Goal: Task Accomplishment & Management: Manage account settings

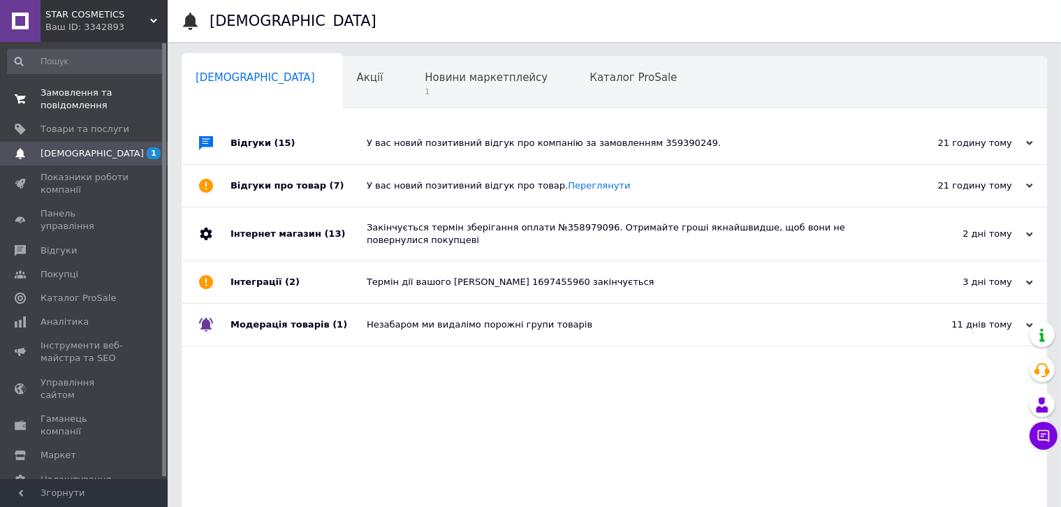
click at [76, 95] on span "Замовлення та повідомлення" at bounding box center [85, 99] width 89 height 25
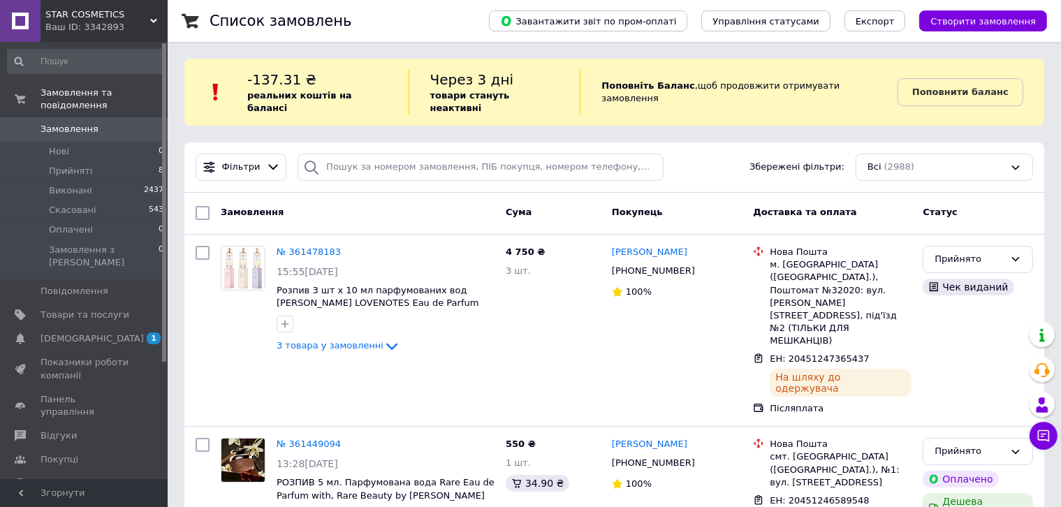
click at [292, 166] on div at bounding box center [480, 167] width 377 height 27
click at [313, 247] on link "№ 361478183" at bounding box center [309, 252] width 64 height 10
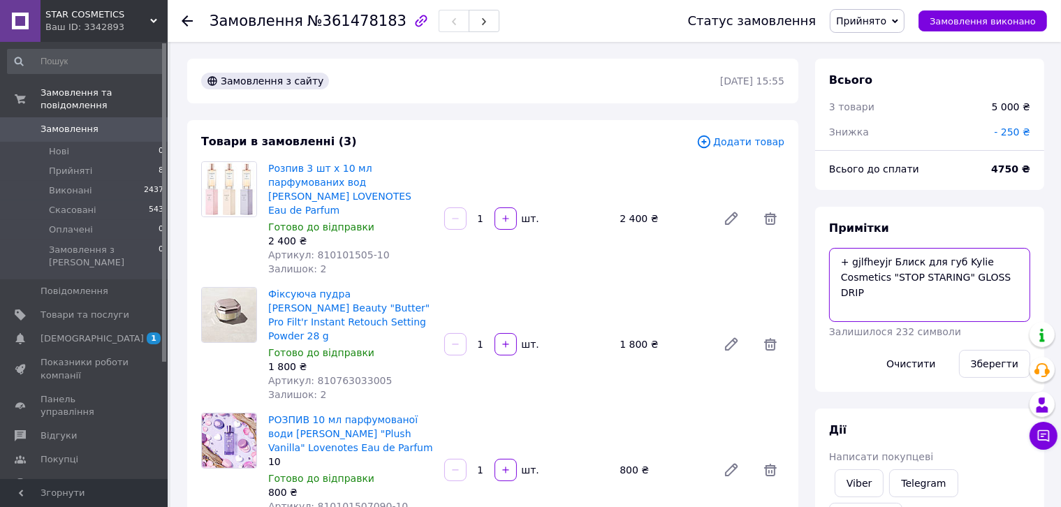
click at [974, 279] on textarea "+ gjlfheyjr Блиск для губ Kylie Cosmetics "STOP STARING" GLOSS DRIP" at bounding box center [929, 285] width 201 height 74
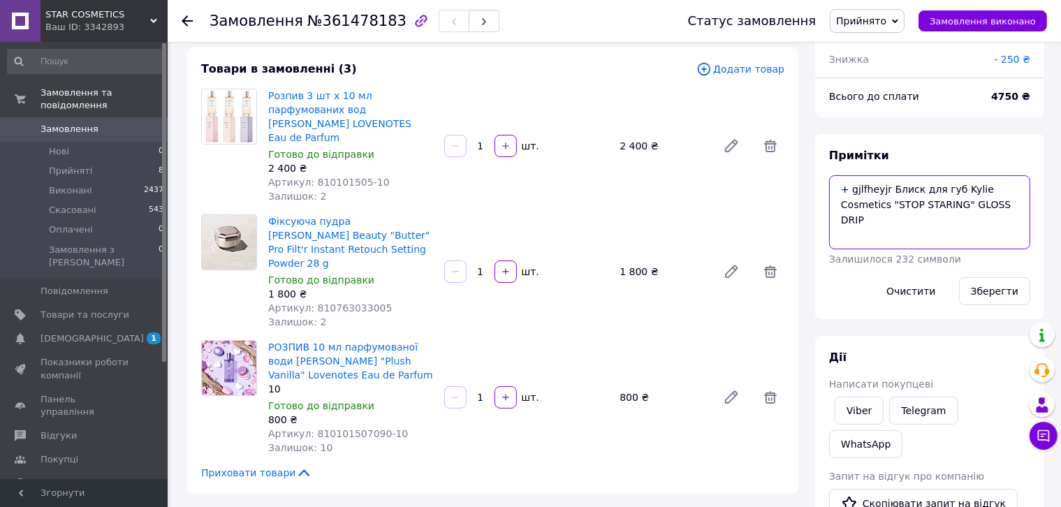
scroll to position [70, 0]
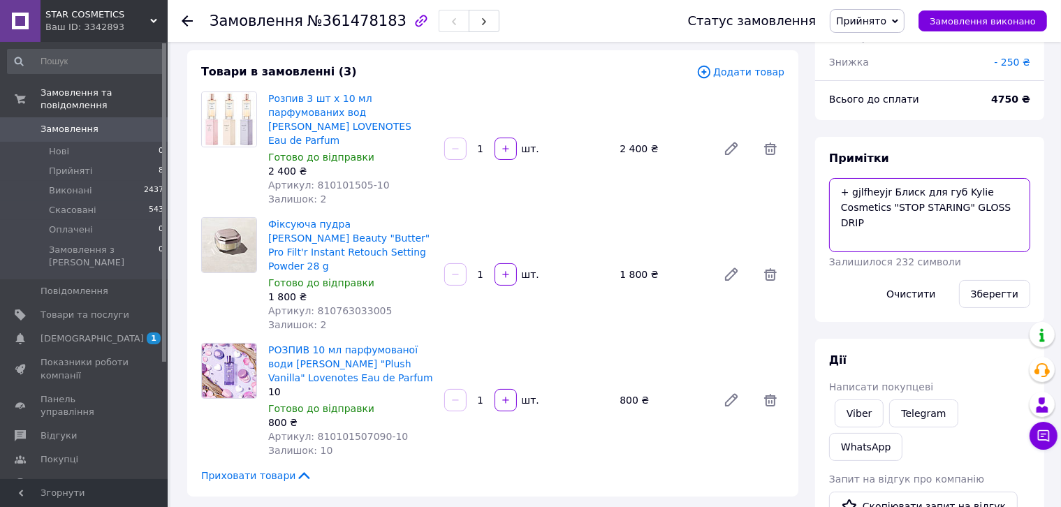
click at [981, 211] on textarea "+ gjlfheyjr Блиск для губ Kylie Cosmetics "STOP STARING" GLOSS DRIP" at bounding box center [929, 215] width 201 height 74
paste textarea "625,72952"
drag, startPoint x: 995, startPoint y: 208, endPoint x: 1016, endPoint y: 207, distance: 21.7
click at [1016, 207] on textarea "+ gjlfheyjr Блиск для губ Kylie Cosmetics "STOP STARING" GLOSS DRIP 625,72952" at bounding box center [929, 215] width 201 height 74
click at [971, 207] on textarea "+ gjlfheyjr Блиск для губ Kylie Cosmetics "STOP STARING" GLOSS DRIP 625,7" at bounding box center [929, 215] width 201 height 74
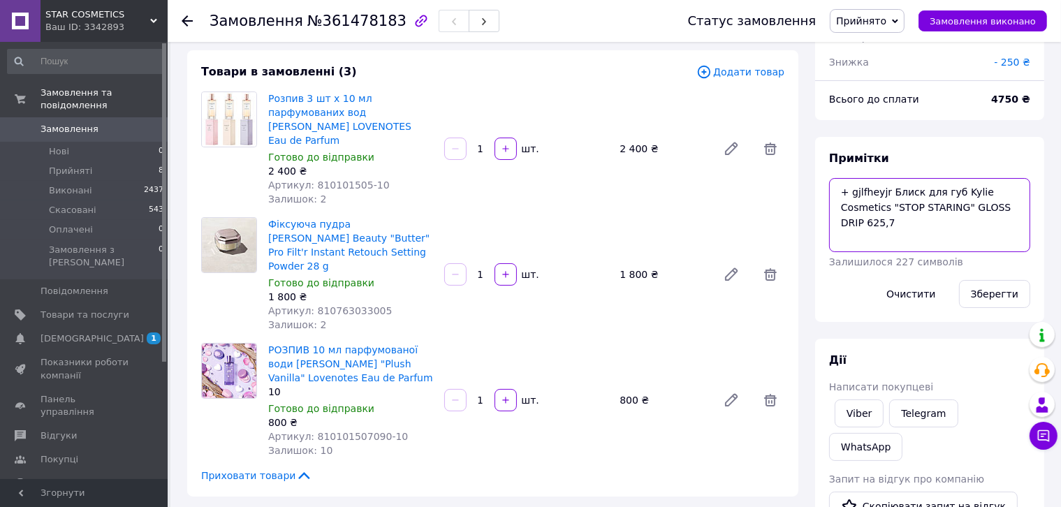
click at [995, 207] on textarea "+ gjlfheyjr Блиск для губ Kylie Cosmetics "STOP STARING" GLOSS DRIP 625,7" at bounding box center [929, 215] width 201 height 74
drag, startPoint x: 969, startPoint y: 208, endPoint x: 1003, endPoint y: 207, distance: 34.2
click at [1003, 207] on textarea "+ gjlfheyjr Блиск для губ Kylie Cosmetics "STOP STARING" GLOSS DRIP 625,73" at bounding box center [929, 215] width 201 height 74
paste textarea "2952"
drag, startPoint x: 994, startPoint y: 206, endPoint x: 1021, endPoint y: 206, distance: 27.2
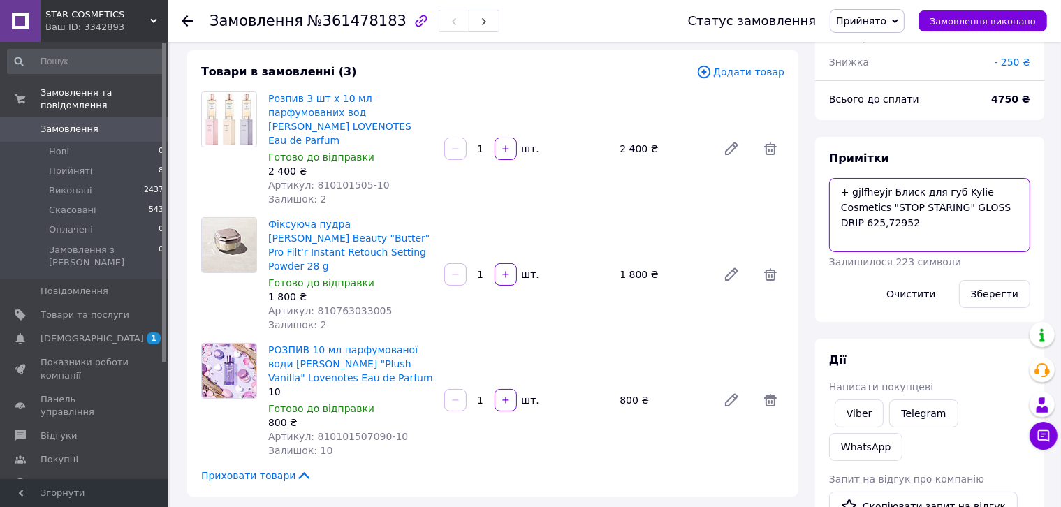
click at [1021, 206] on textarea "+ gjlfheyjr Блиск для губ Kylie Cosmetics "STOP STARING" GLOSS DRIP 625,72952" at bounding box center [929, 215] width 201 height 74
drag, startPoint x: 1017, startPoint y: 208, endPoint x: 1003, endPoint y: 210, distance: 14.0
click at [1003, 210] on textarea "+ gjlfheyjr Блиск для губ Kylie Cosmetics "STOP STARING" GLOSS DRIP 625,73 uhy" at bounding box center [929, 215] width 201 height 74
click at [972, 203] on textarea "+ gjlfheyjr Блиск для губ Kylie Cosmetics "STOP STARING" GLOSS DRIP 625,73 грн" at bounding box center [929, 215] width 201 height 74
click at [1017, 207] on textarea "+ gjlfheyjr Блиск для губ Kylie Cosmetics "STOP STARING" GLOSS DRIP (625,73 грн" at bounding box center [929, 215] width 201 height 74
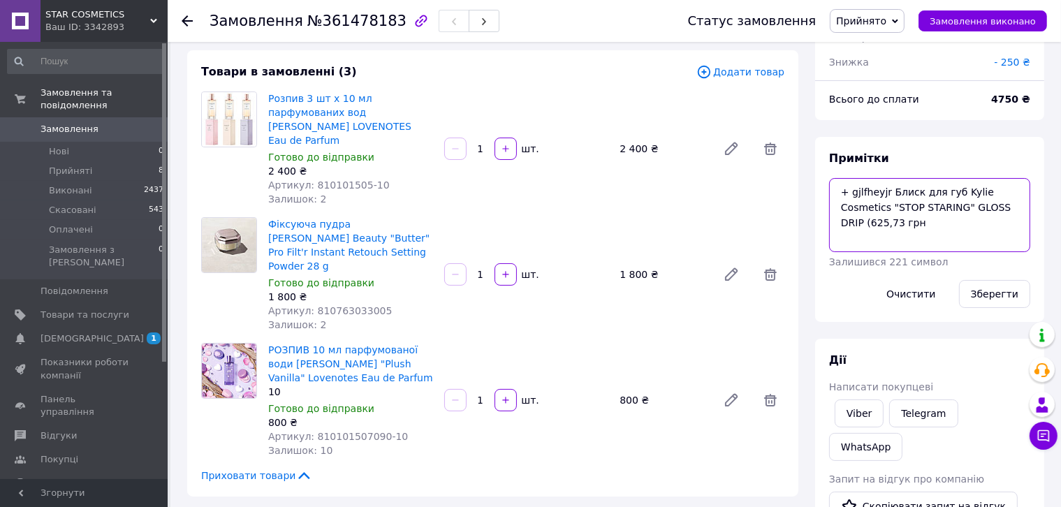
click at [953, 228] on textarea "+ gjlfheyjr Блиск для губ Kylie Cosmetics "STOP STARING" GLOSS DRIP (625,73 грн" at bounding box center [929, 215] width 201 height 74
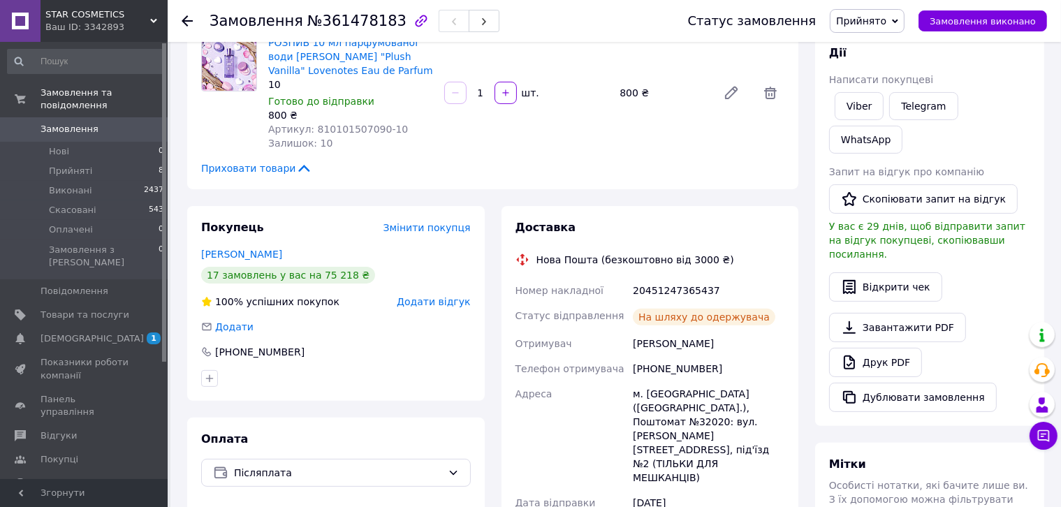
scroll to position [419, 0]
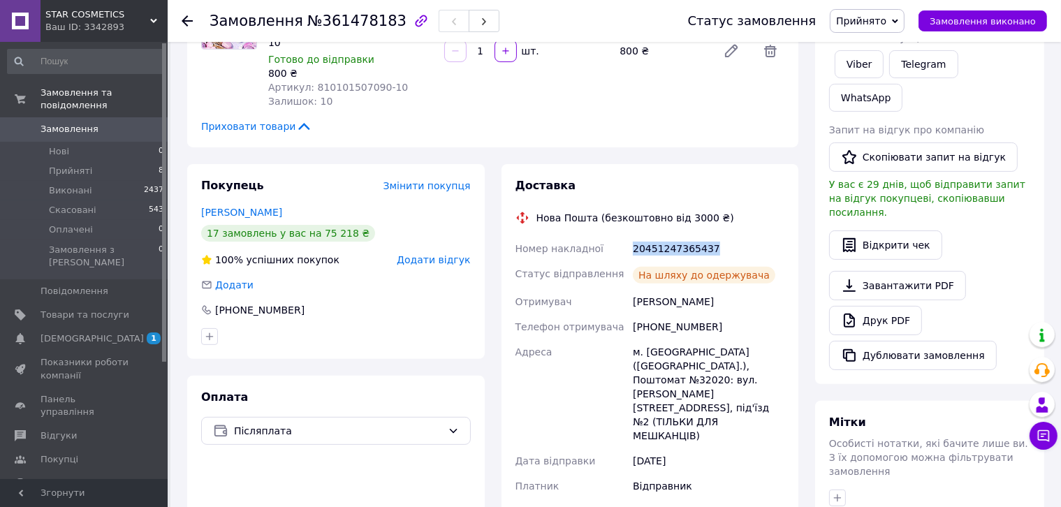
drag, startPoint x: 738, startPoint y: 232, endPoint x: 627, endPoint y: 224, distance: 110.7
click at [627, 236] on div "Номер накладної 20451247365437 Статус відправлення На шляху до одержувача Отрим…" at bounding box center [650, 437] width 275 height 402
copy div "Номер накладної 20451247365437"
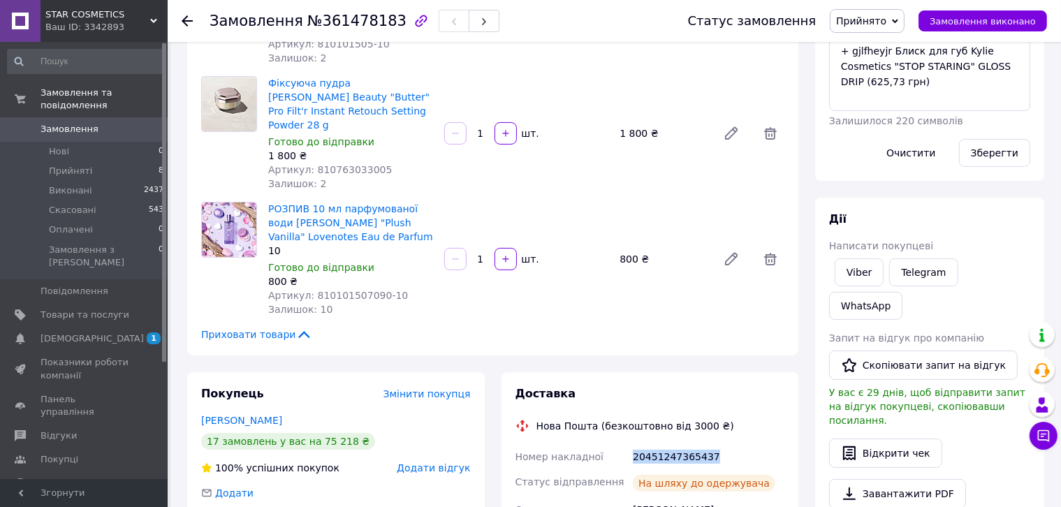
scroll to position [210, 0]
drag, startPoint x: 819, startPoint y: 98, endPoint x: 846, endPoint y: 98, distance: 27.2
click at [817, 98] on div "Примітки + gjlfheyjr Блиск для губ Kylie Cosmetics "STOP STARING" GLOSS DRIP (6…" at bounding box center [929, 89] width 229 height 185
click at [848, 98] on textarea "+ gjlfheyjr Блиск для губ Kylie Cosmetics "STOP STARING" GLOSS DRIP (625,73 грн)" at bounding box center [929, 75] width 201 height 74
click at [872, 85] on textarea "+ gjlfheyjr Блиск для губ Kylie Cosmetics "STOP STARING" GLOSS DRIP (625,73 грн)" at bounding box center [929, 75] width 201 height 74
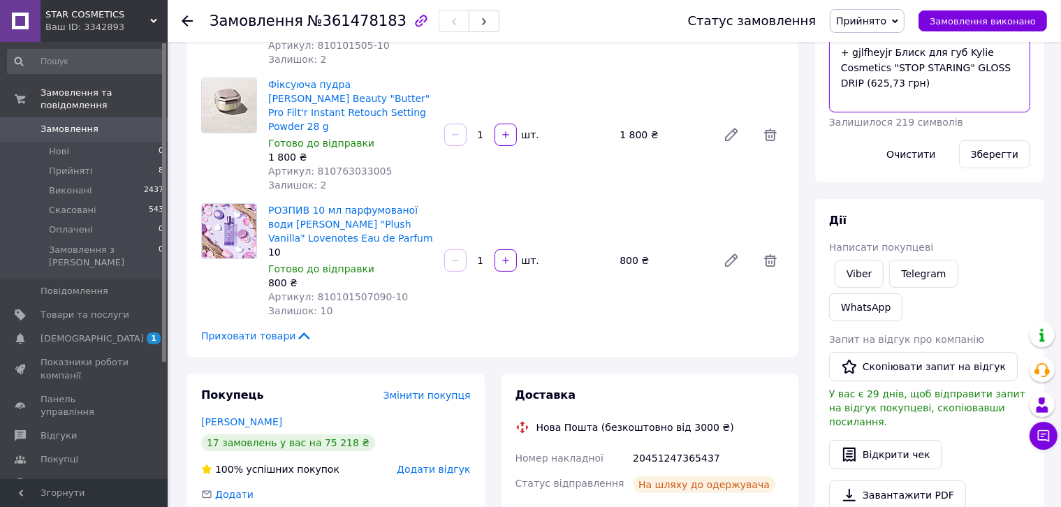
paste textarea "Вартість доставки 105 грн"
click at [840, 100] on textarea "+ gjlfheyjr Блиск для губ Kylie Cosmetics "STOP STARING" GLOSS DRIP (625,73 грн…" at bounding box center [929, 75] width 201 height 74
type textarea "+ gjlfheyjr Блиск для губ Kylie Cosmetics "STOP STARING" GLOSS DRIP (625,73 грн…"
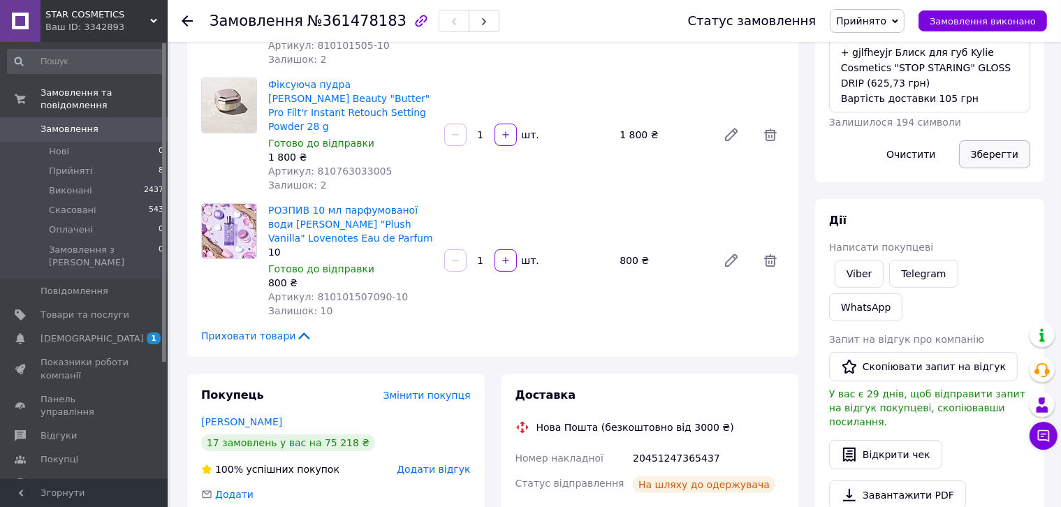
click at [959, 156] on button "Зберегти" at bounding box center [994, 154] width 71 height 28
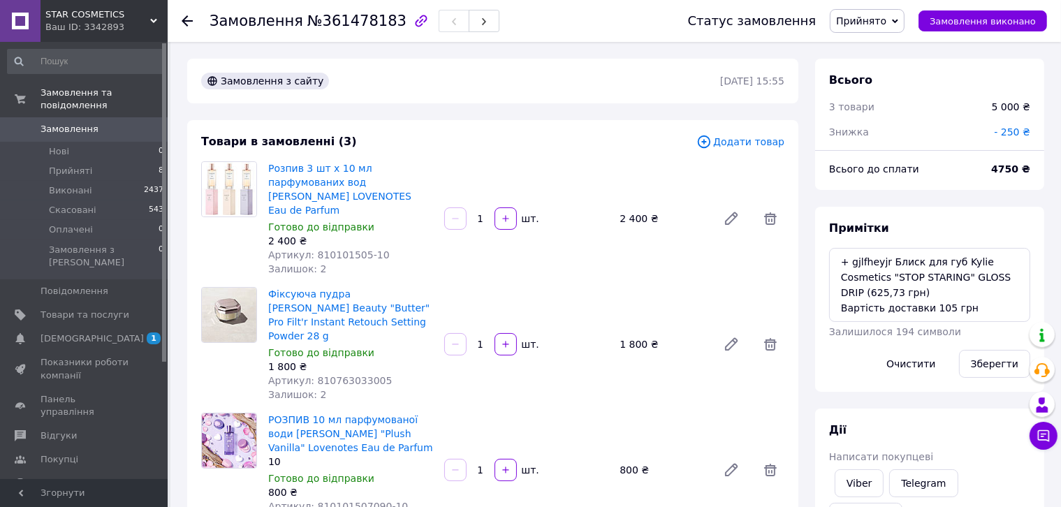
click at [85, 332] on span "[DEMOGRAPHIC_DATA]" at bounding box center [92, 338] width 103 height 13
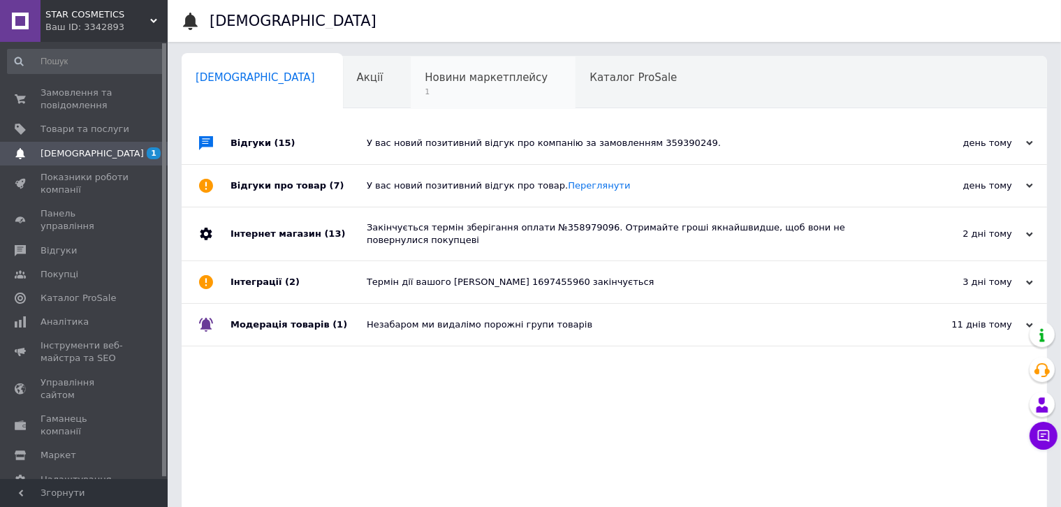
click at [430, 85] on div "Новини маркетплейсу 1" at bounding box center [493, 83] width 165 height 53
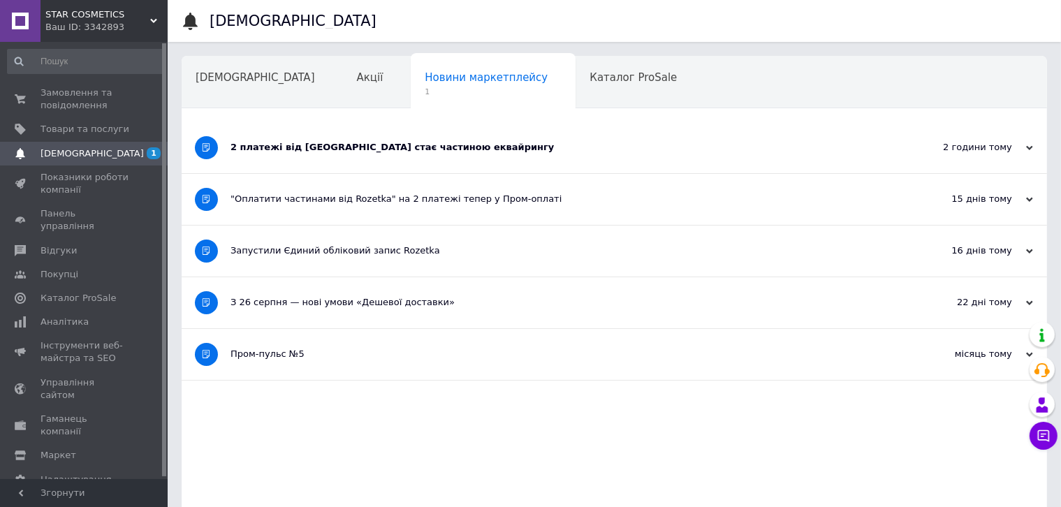
click at [411, 154] on div "2 платежі від [GEOGRAPHIC_DATA] стає частиною еквайрингу" at bounding box center [561, 147] width 663 height 51
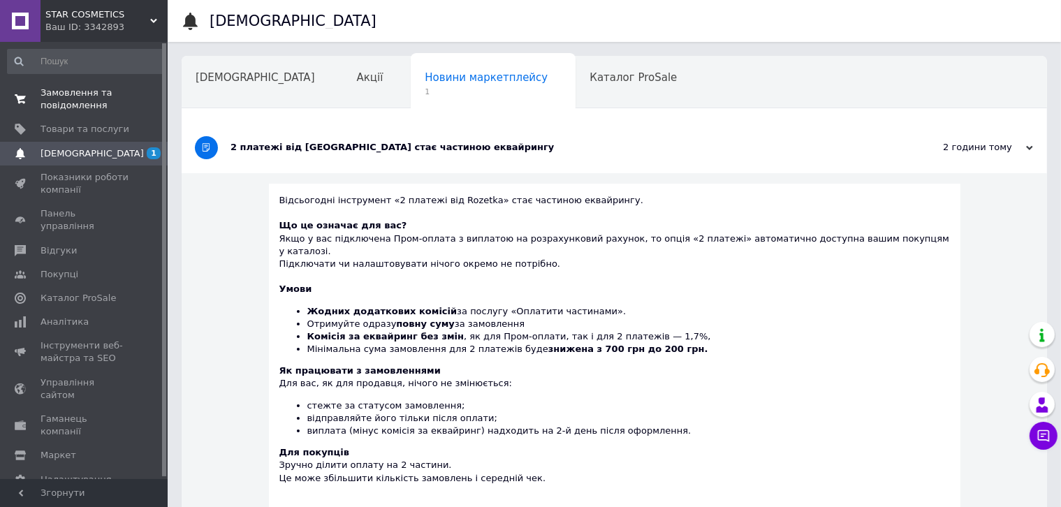
click at [53, 88] on span "Замовлення та повідомлення" at bounding box center [85, 99] width 89 height 25
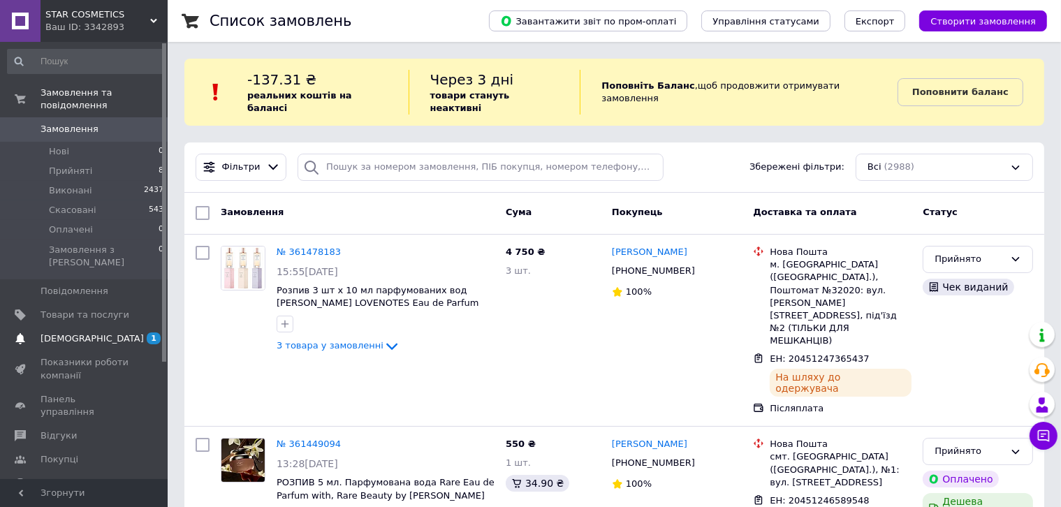
click at [61, 332] on span "[DEMOGRAPHIC_DATA]" at bounding box center [92, 338] width 103 height 13
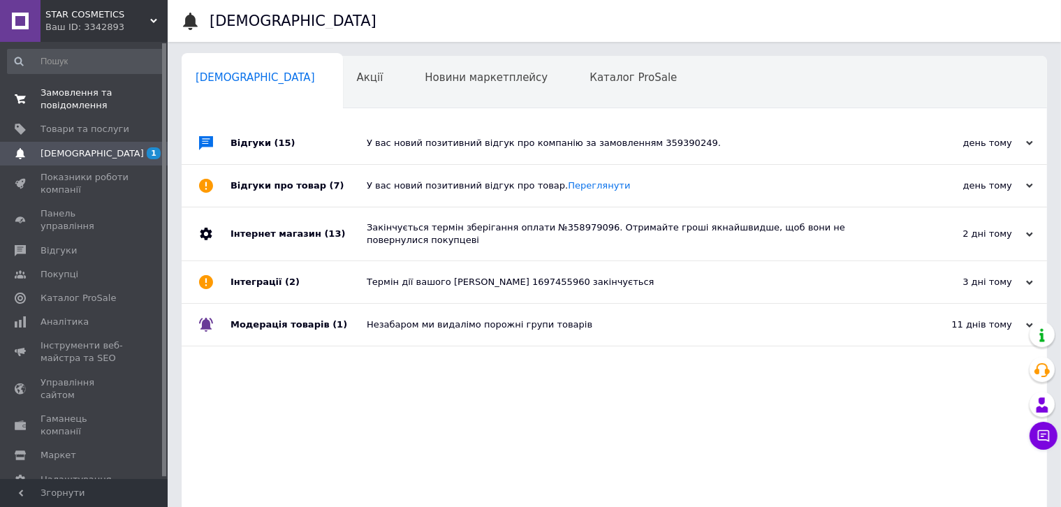
click at [42, 92] on span "Замовлення та повідомлення" at bounding box center [85, 99] width 89 height 25
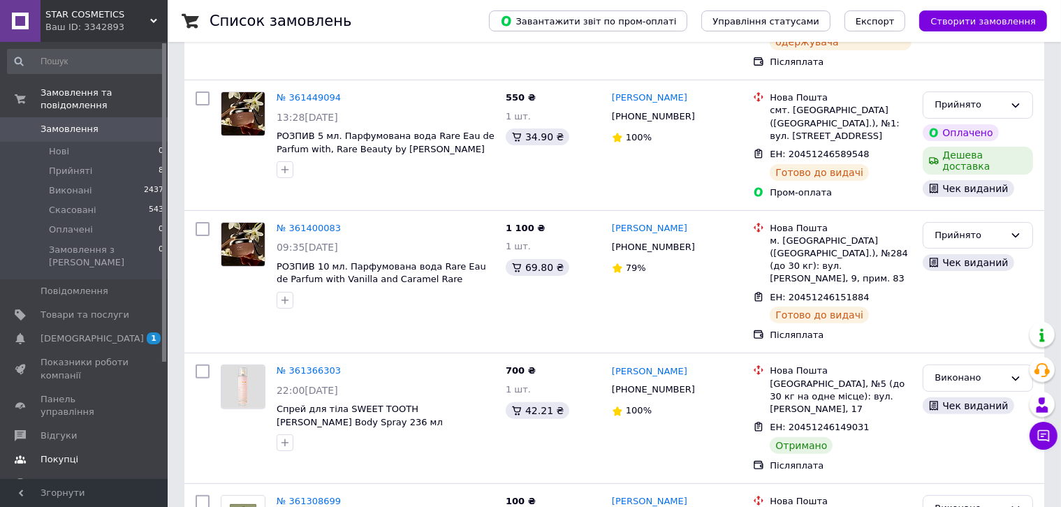
scroll to position [349, 0]
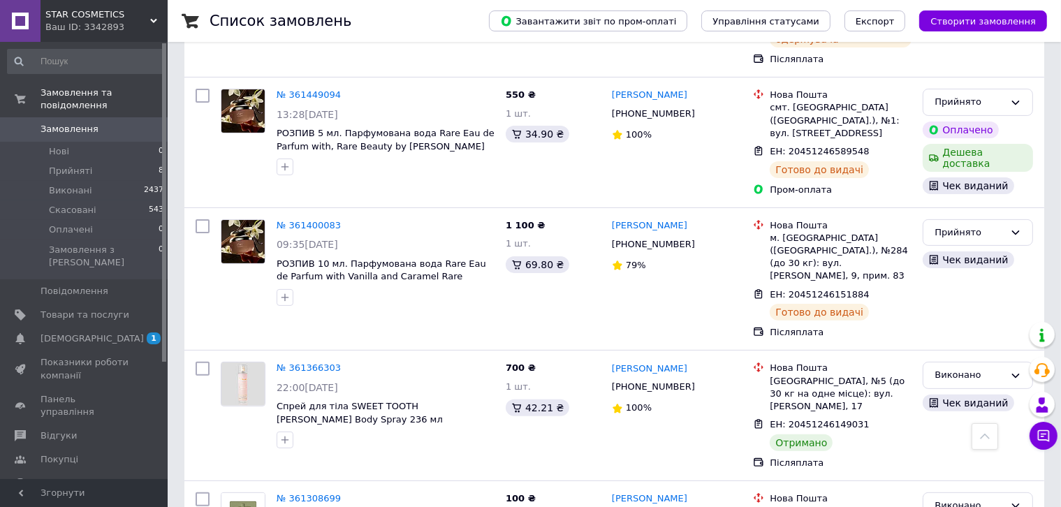
click at [59, 501] on span "Аналітика" at bounding box center [65, 507] width 48 height 13
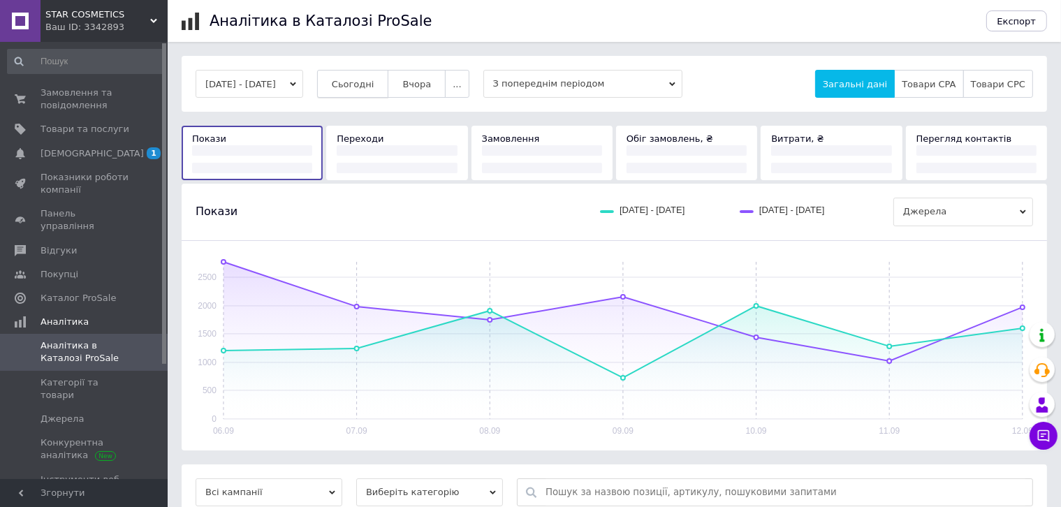
click at [369, 88] on span "Сьогодні" at bounding box center [353, 84] width 43 height 10
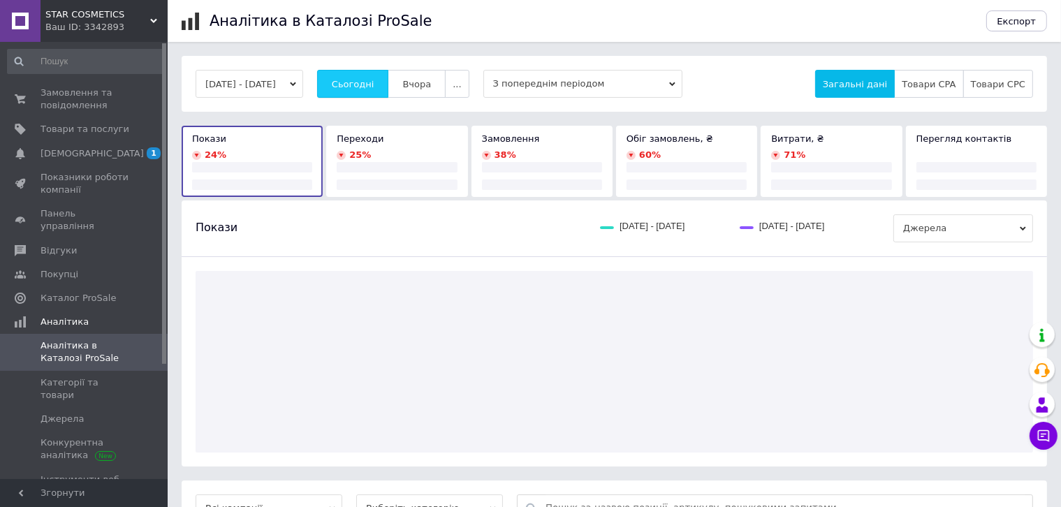
click at [369, 88] on span "Сьогодні" at bounding box center [353, 84] width 43 height 10
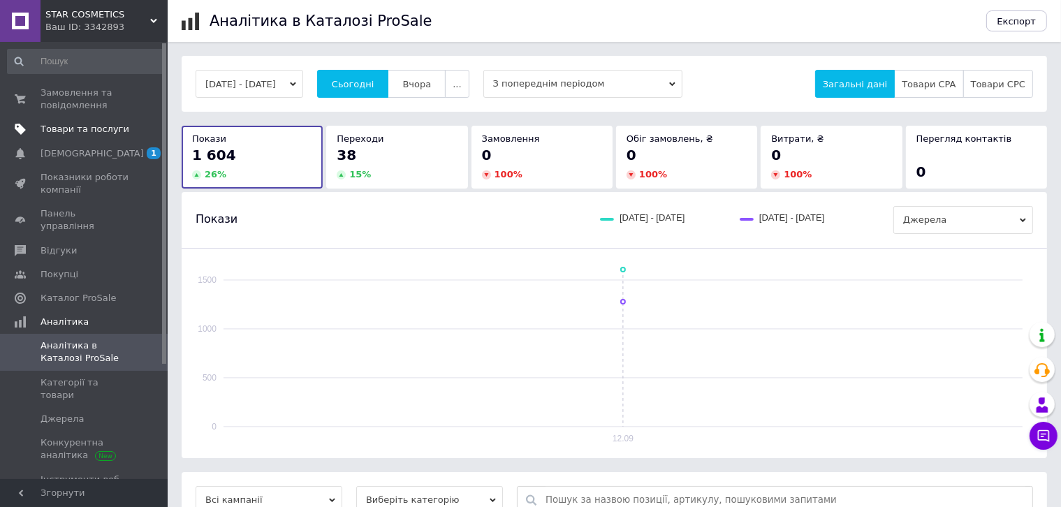
click at [112, 117] on link "Товари та послуги" at bounding box center [86, 129] width 172 height 24
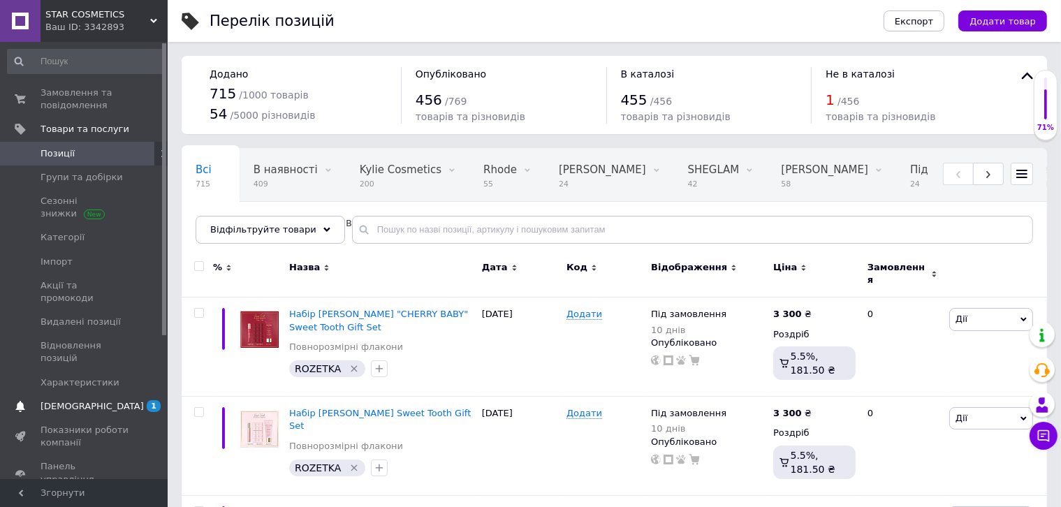
click at [115, 395] on link "[DEMOGRAPHIC_DATA] 1" at bounding box center [86, 407] width 172 height 24
